Goal: Task Accomplishment & Management: Manage account settings

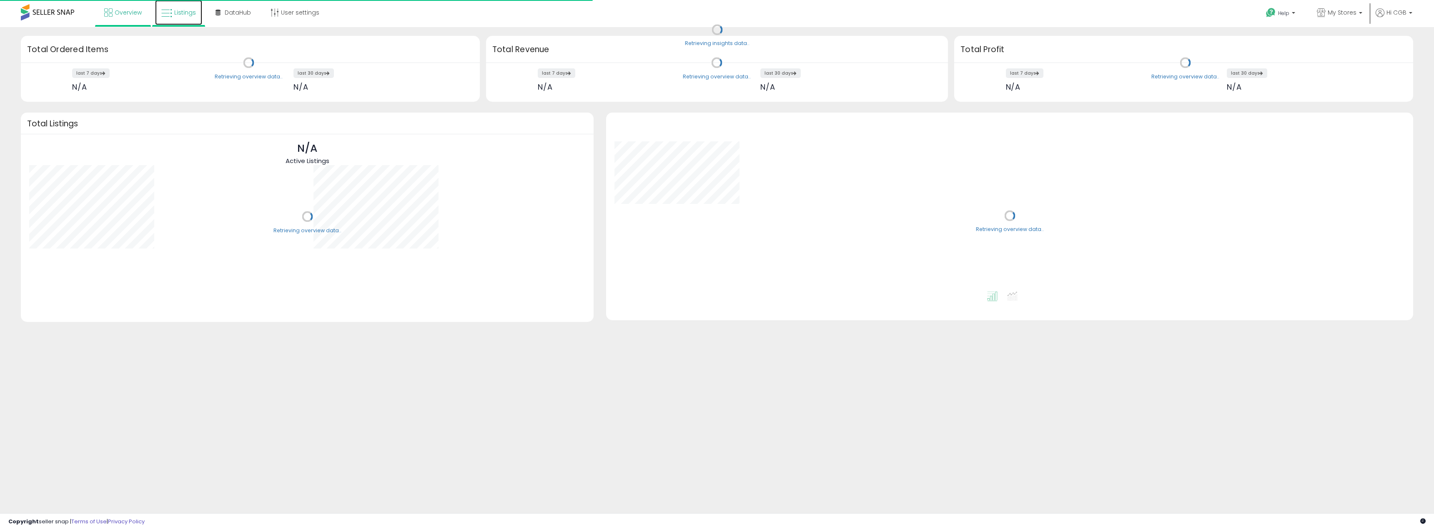
click at [188, 17] on link "Listings" at bounding box center [178, 12] width 47 height 25
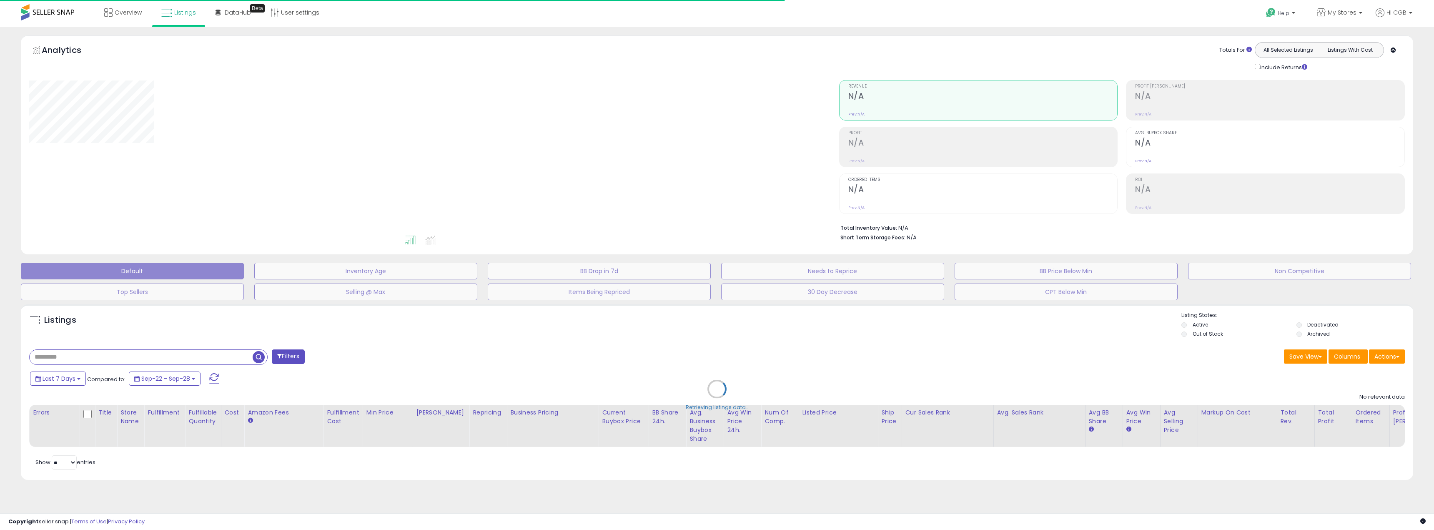
click at [203, 347] on div "Retrieving listings data.." at bounding box center [717, 395] width 1405 height 190
click at [207, 354] on div "Retrieving listings data.." at bounding box center [717, 395] width 1405 height 190
click at [204, 354] on div "Retrieving listings data.." at bounding box center [717, 395] width 1405 height 190
click at [199, 355] on div "Retrieving listings data.." at bounding box center [717, 395] width 1405 height 190
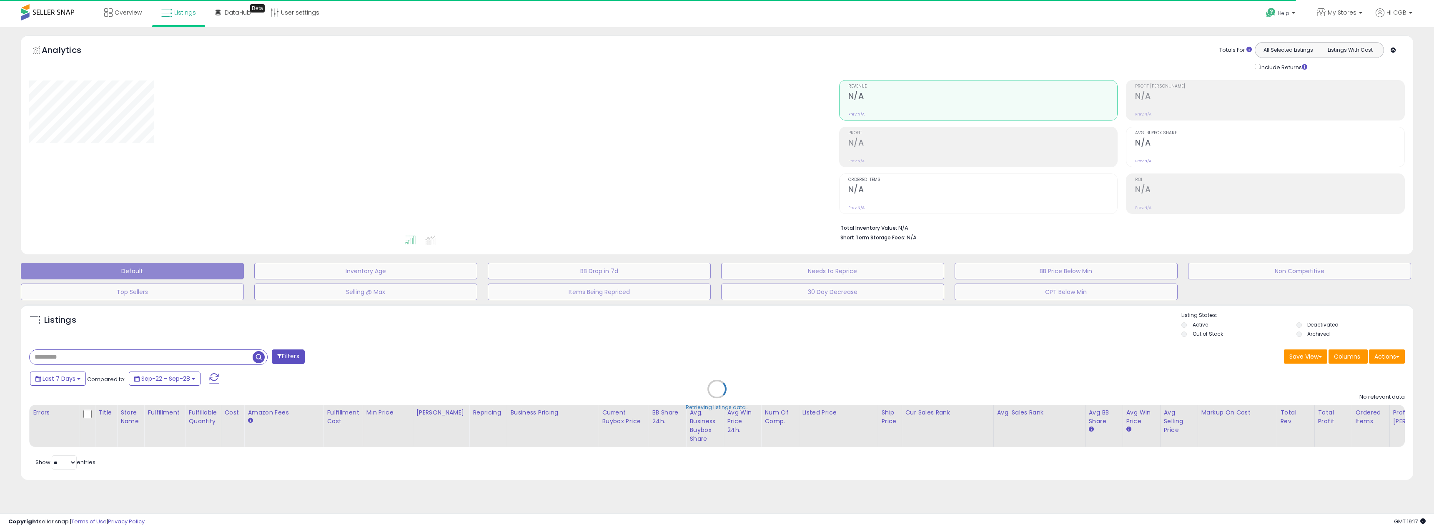
click at [199, 355] on div "Retrieving listings data.." at bounding box center [717, 395] width 1405 height 190
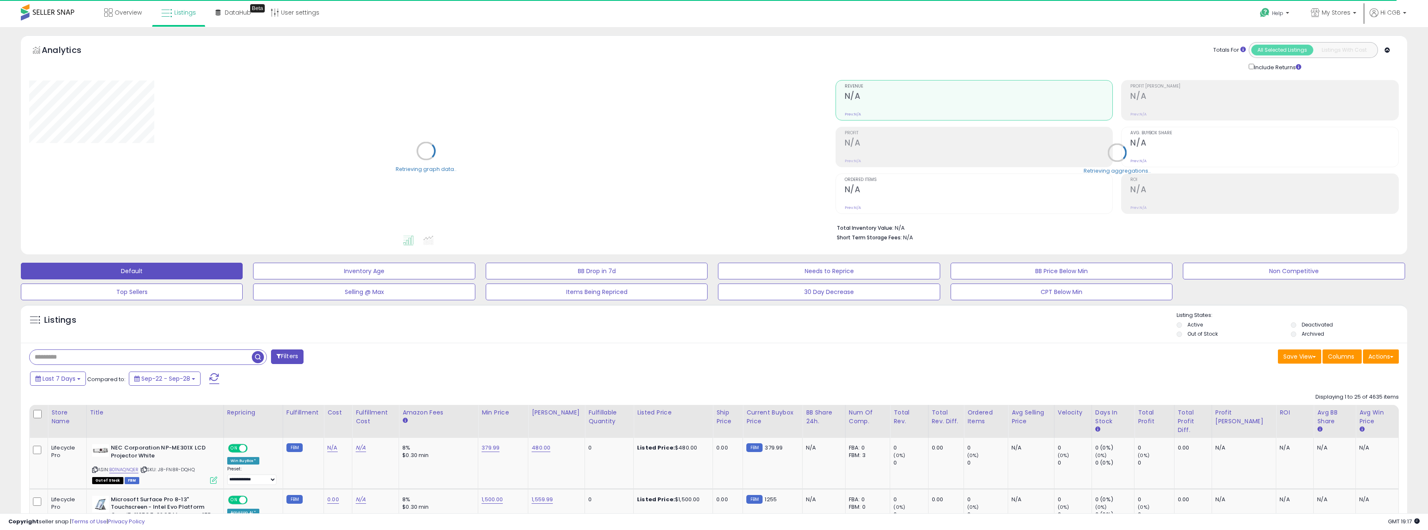
click at [213, 357] on input "text" at bounding box center [141, 357] width 222 height 15
paste input "**********"
type input "**********"
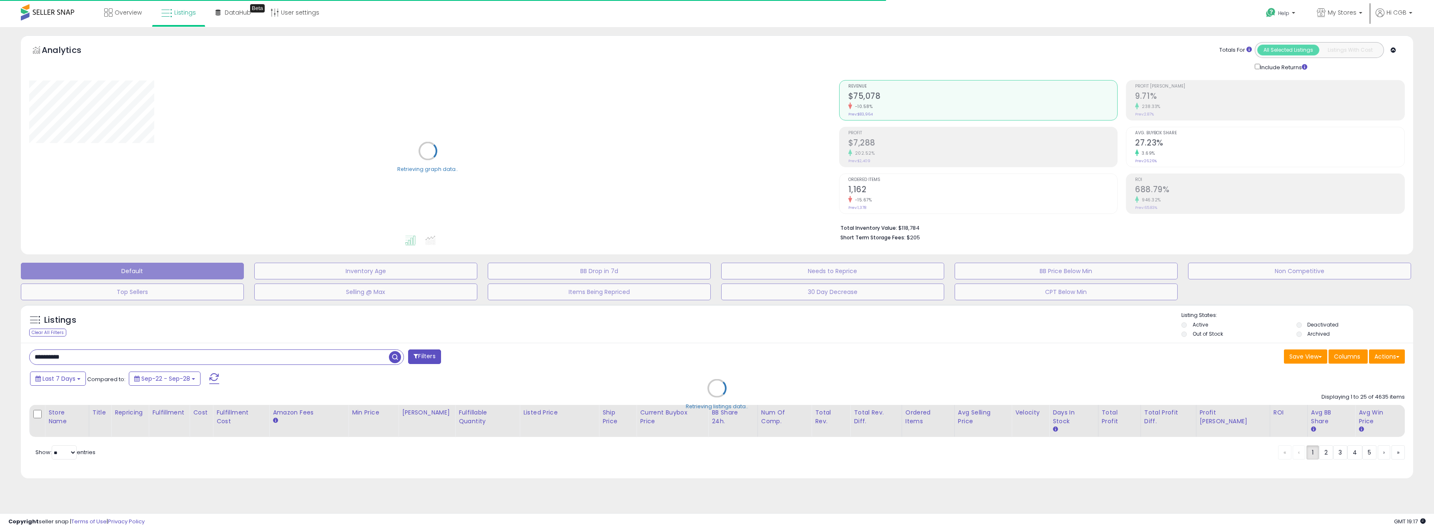
click at [666, 366] on div "Retrieving listings data.." at bounding box center [717, 394] width 1405 height 188
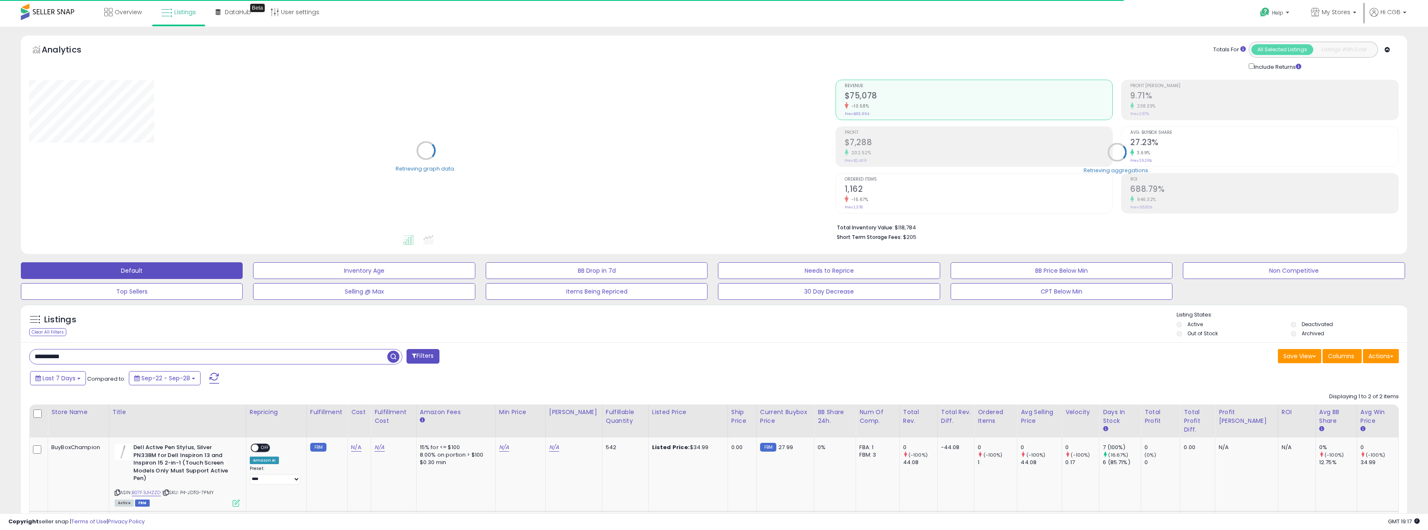
scroll to position [120, 0]
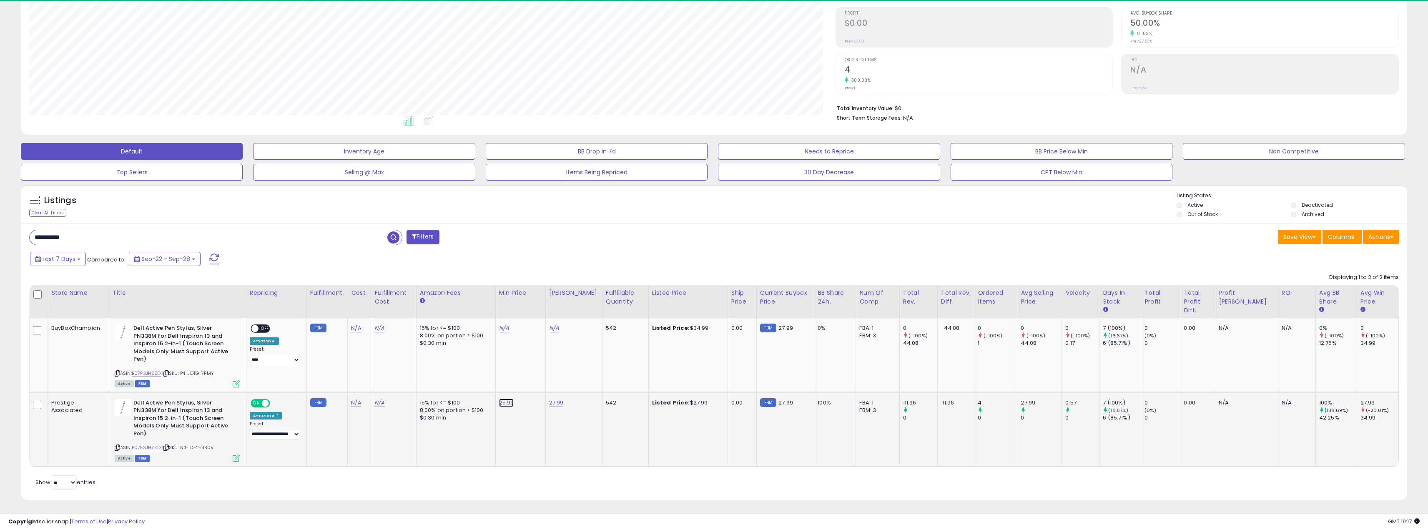
click at [508, 400] on link "25.99" at bounding box center [506, 402] width 15 height 8
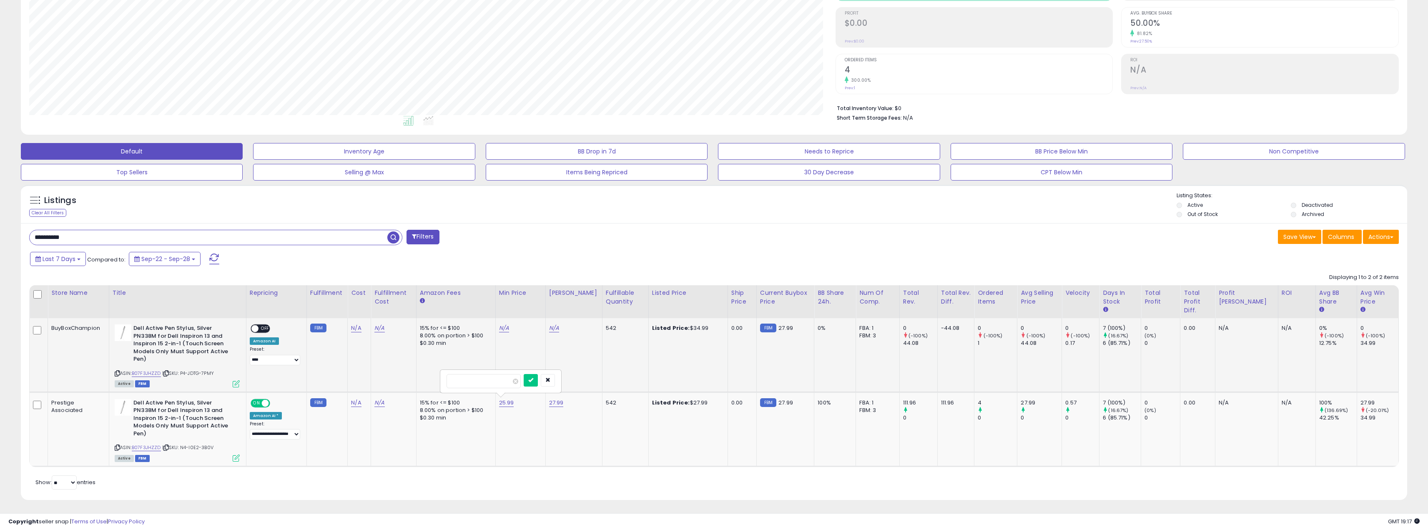
scroll to position [171, 806]
drag, startPoint x: 488, startPoint y: 387, endPoint x: 429, endPoint y: 380, distance: 59.6
click at [429, 380] on tbody "BuyBoxChampion Dell Active Pen Stylus, Silver PN338M for Dell Inspiron 13 and I…" at bounding box center [714, 392] width 1369 height 148
type input "*****"
click button "submit" at bounding box center [530, 380] width 14 height 13
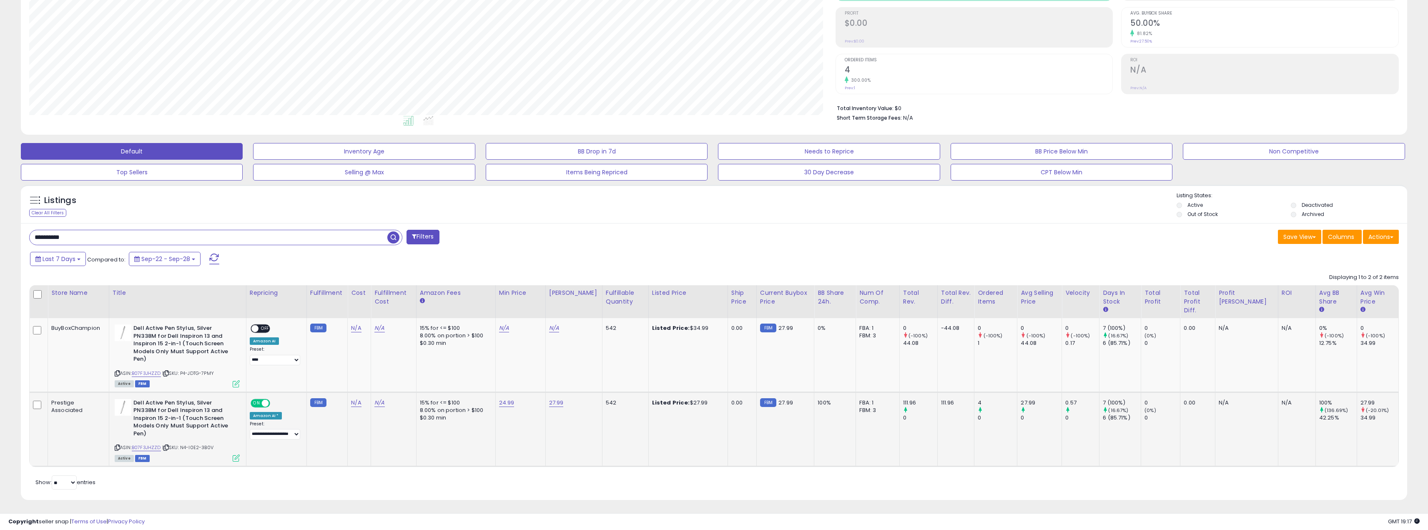
click at [564, 404] on div "27.99" at bounding box center [572, 403] width 47 height 8
click at [558, 399] on link "27.99" at bounding box center [556, 402] width 15 height 8
drag, startPoint x: 534, startPoint y: 381, endPoint x: 472, endPoint y: 370, distance: 63.1
click at [472, 370] on tbody "BuyBoxChampion Dell Active Pen Stylus, Silver PN338M for Dell Inspiron 13 and I…" at bounding box center [714, 392] width 1369 height 148
type input "*****"
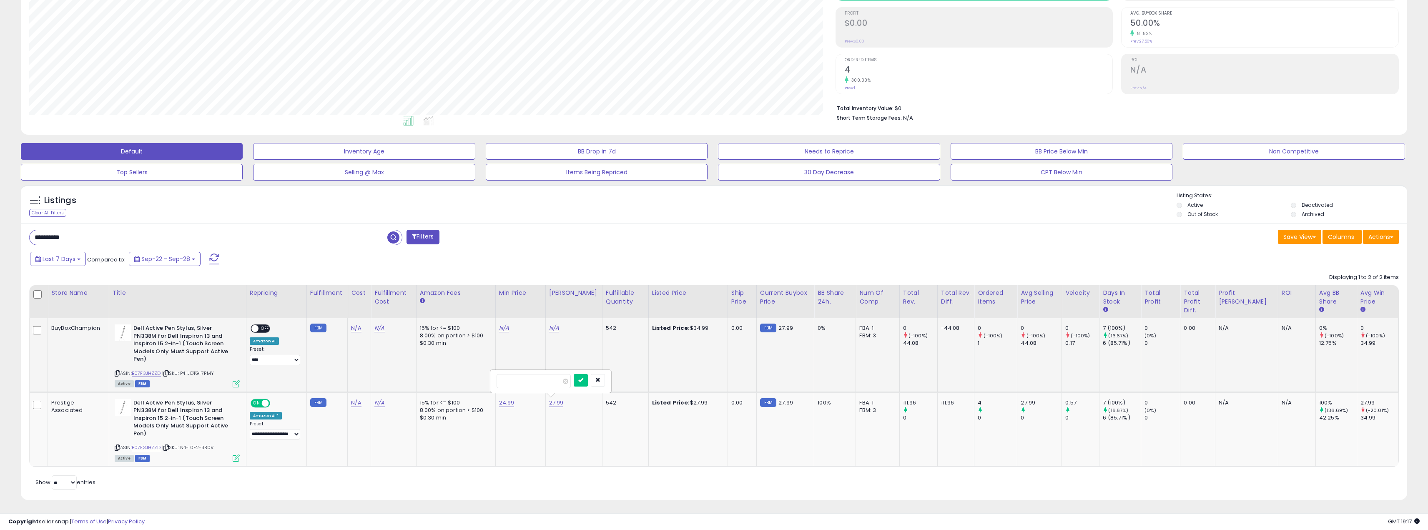
click button "submit" at bounding box center [581, 380] width 14 height 13
